Goal: Communication & Community: Ask a question

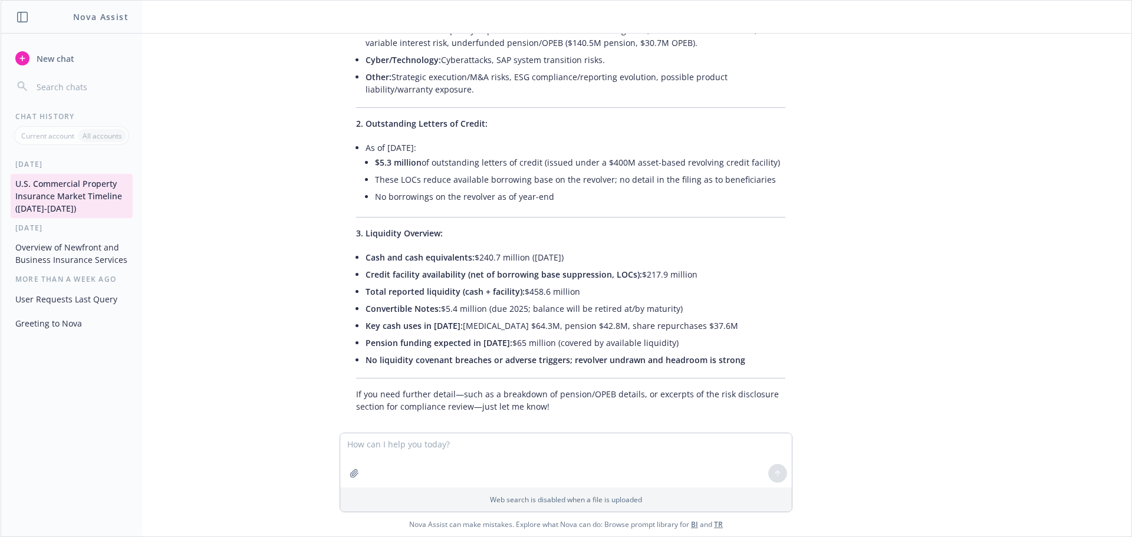
scroll to position [2844, 0]
